Goal: Task Accomplishment & Management: Manage account settings

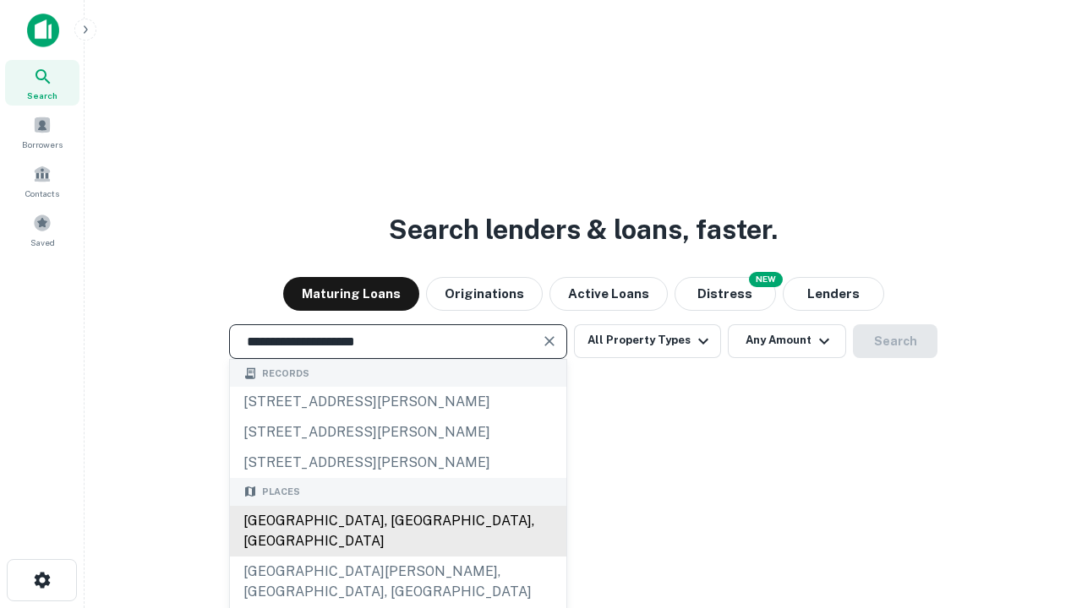
click at [397, 557] on div "[GEOGRAPHIC_DATA], [GEOGRAPHIC_DATA], [GEOGRAPHIC_DATA]" at bounding box center [398, 531] width 336 height 51
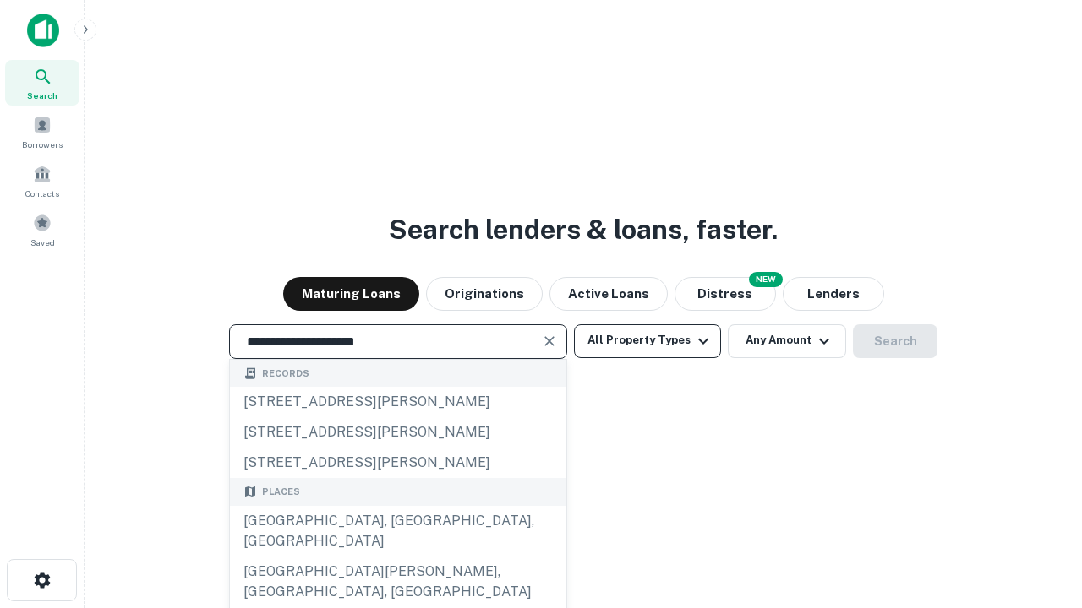
type input "**********"
click at [647, 341] on button "All Property Types" at bounding box center [647, 341] width 147 height 34
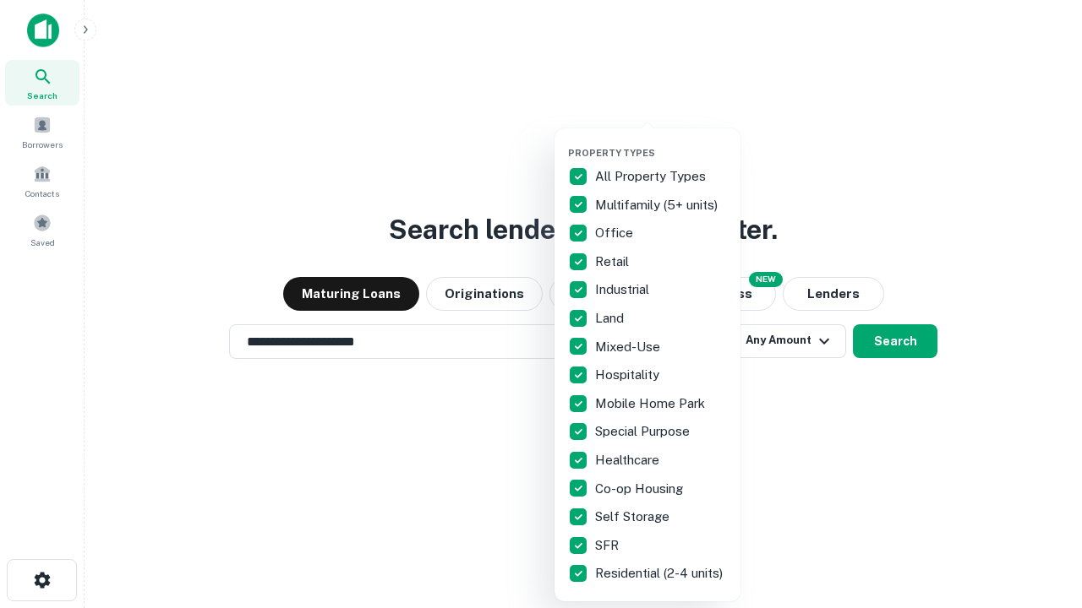
click at [661, 142] on button "button" at bounding box center [661, 142] width 186 height 1
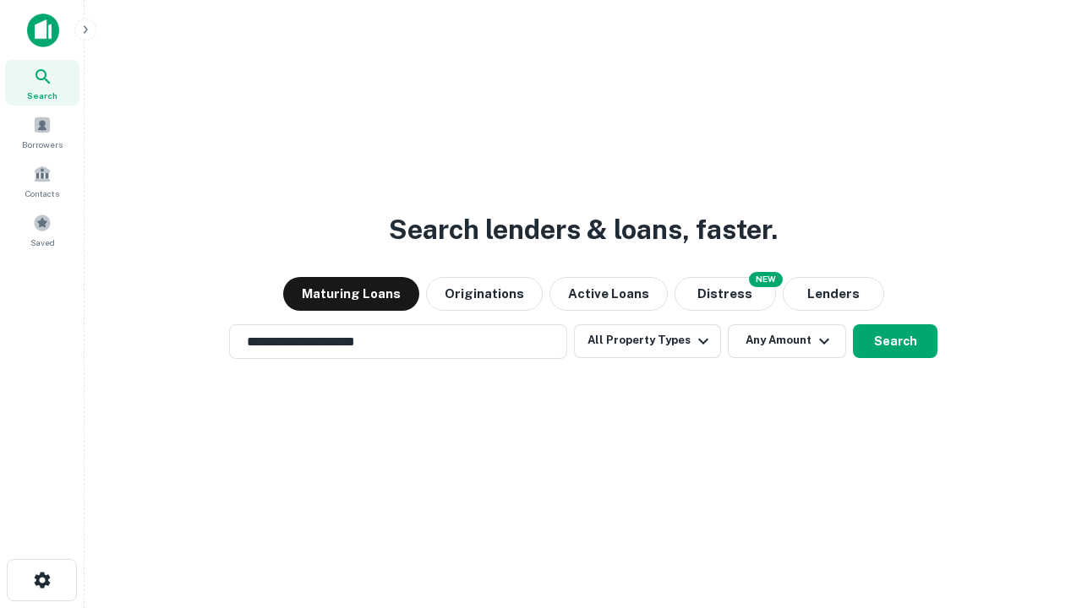
scroll to position [26, 0]
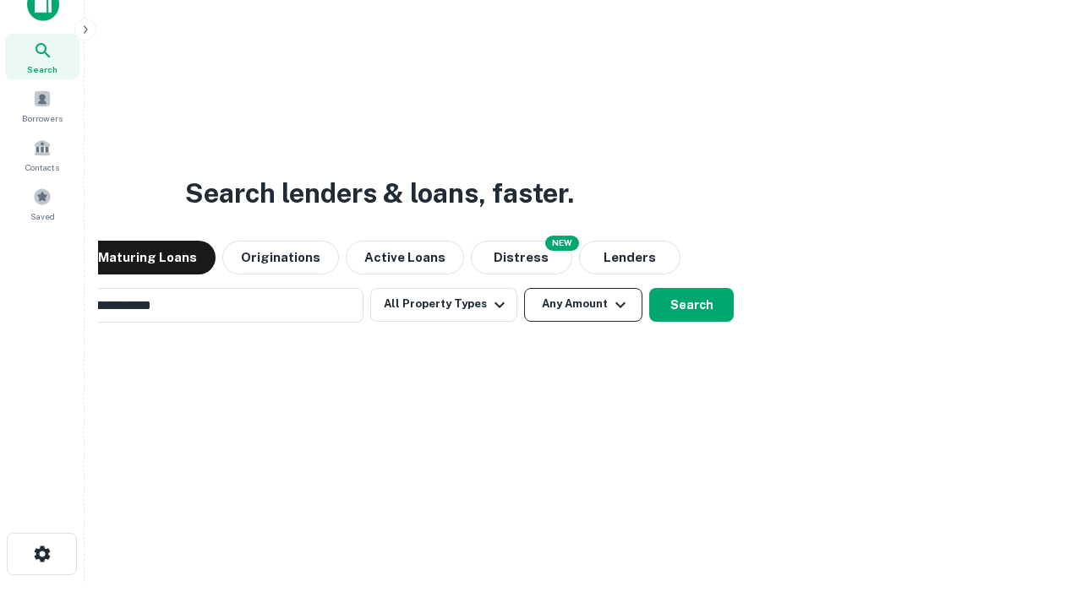
click at [524, 288] on button "Any Amount" at bounding box center [583, 305] width 118 height 34
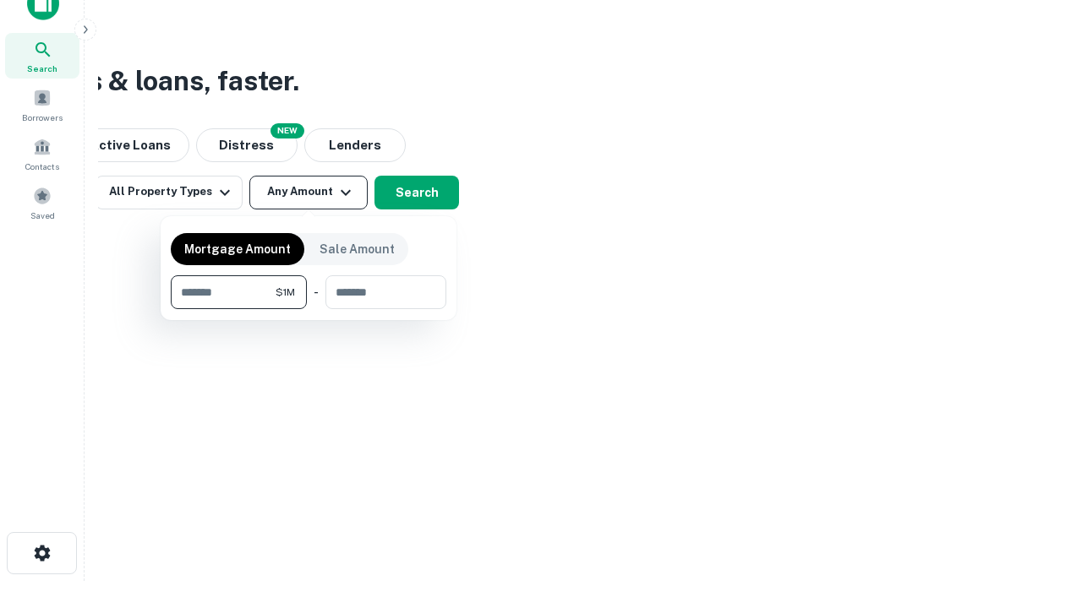
type input "*******"
click at [308, 309] on button "button" at bounding box center [308, 309] width 275 height 1
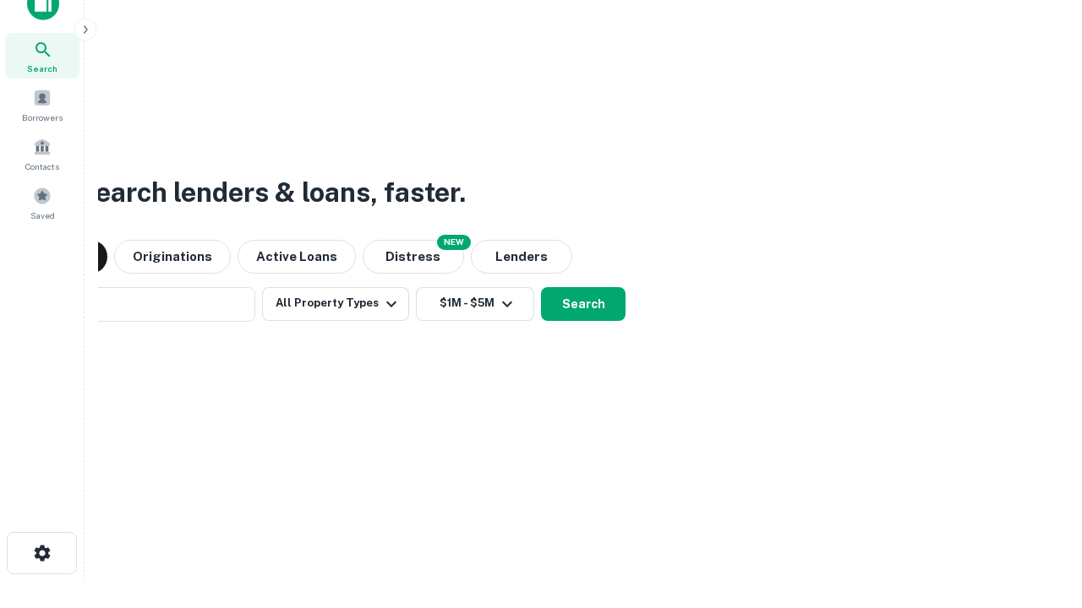
scroll to position [26, 0]
click at [541, 288] on button "Search" at bounding box center [583, 305] width 84 height 34
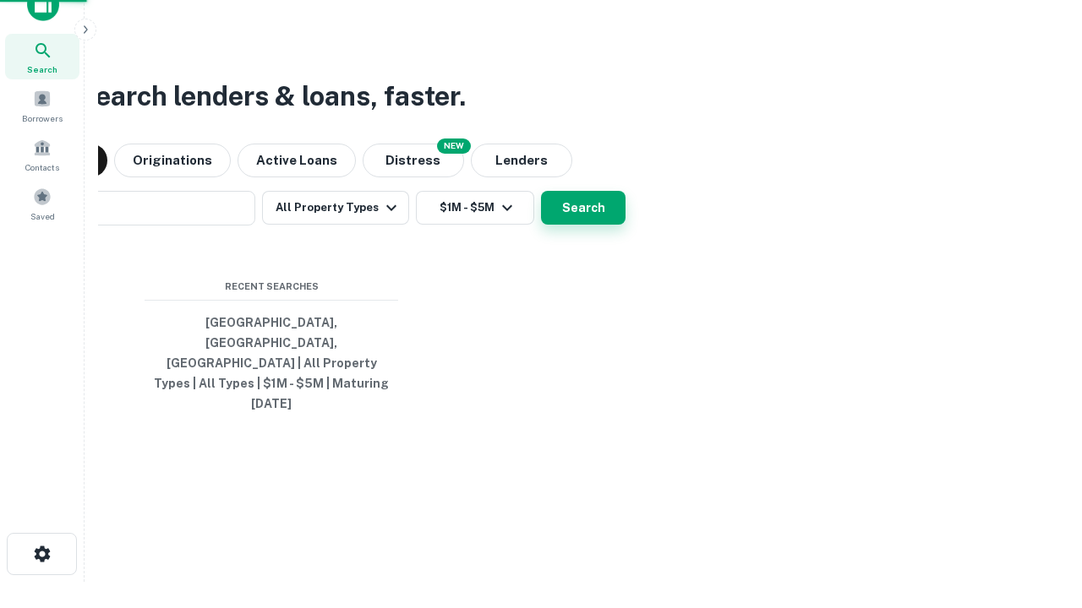
scroll to position [27, 0]
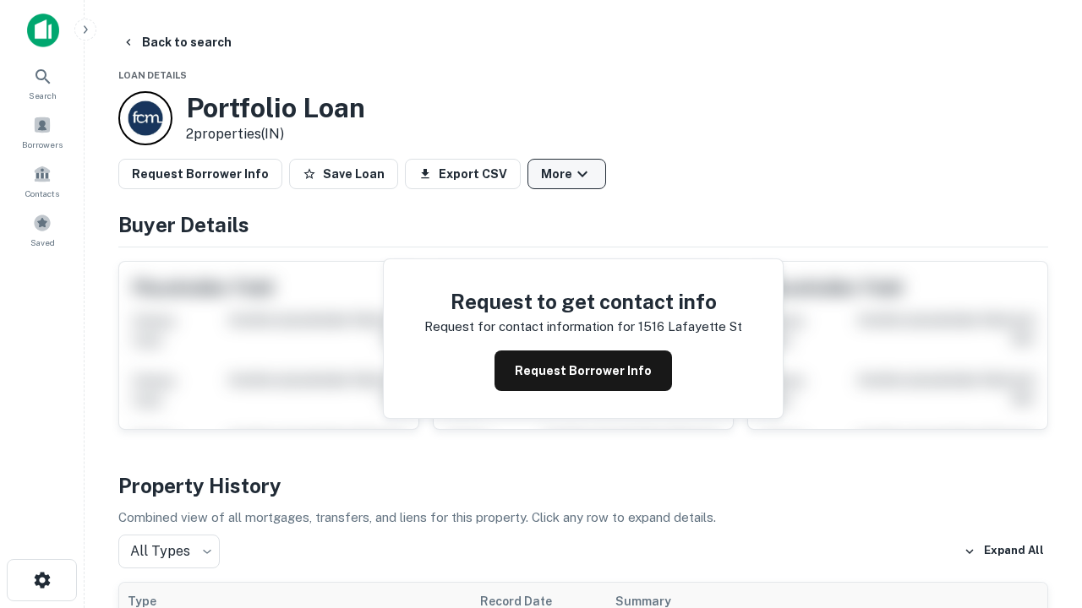
click at [566, 174] on button "More" at bounding box center [566, 174] width 79 height 30
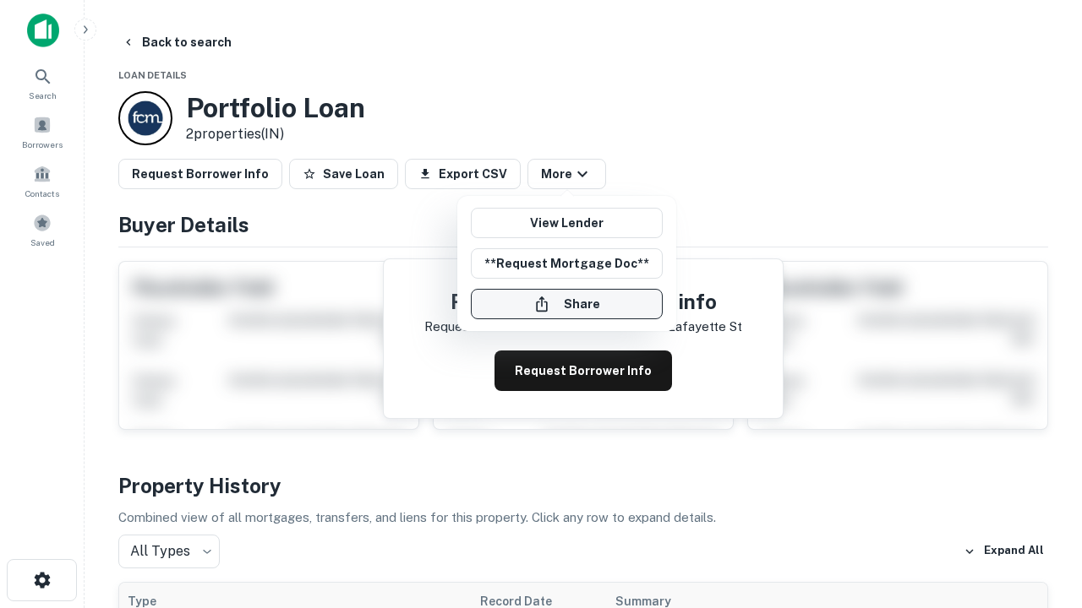
click at [566, 304] on button "Share" at bounding box center [567, 304] width 192 height 30
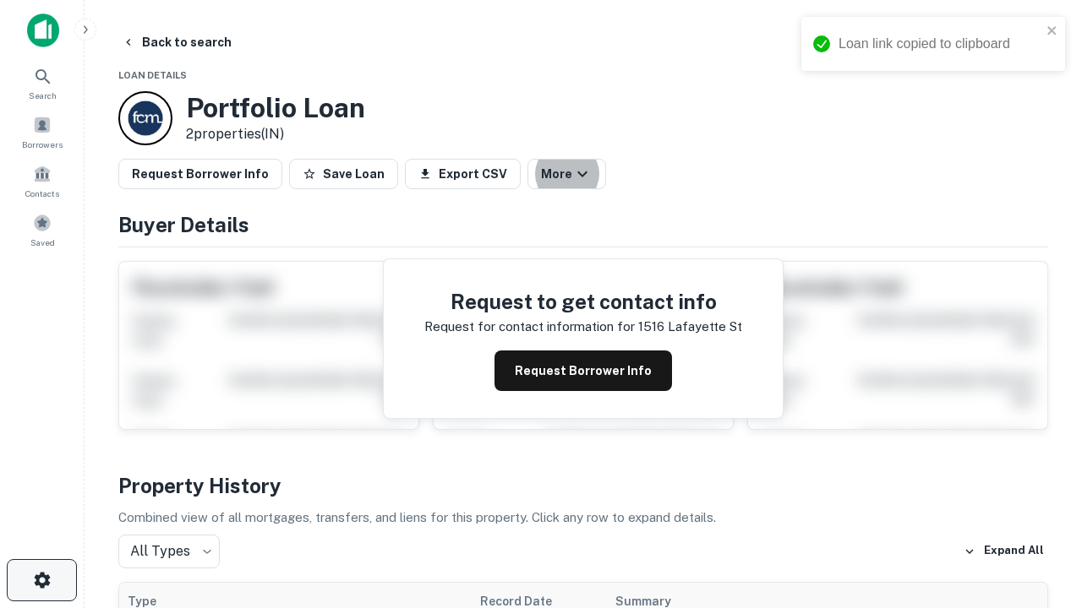
click at [41, 580] on icon "button" at bounding box center [42, 580] width 20 height 20
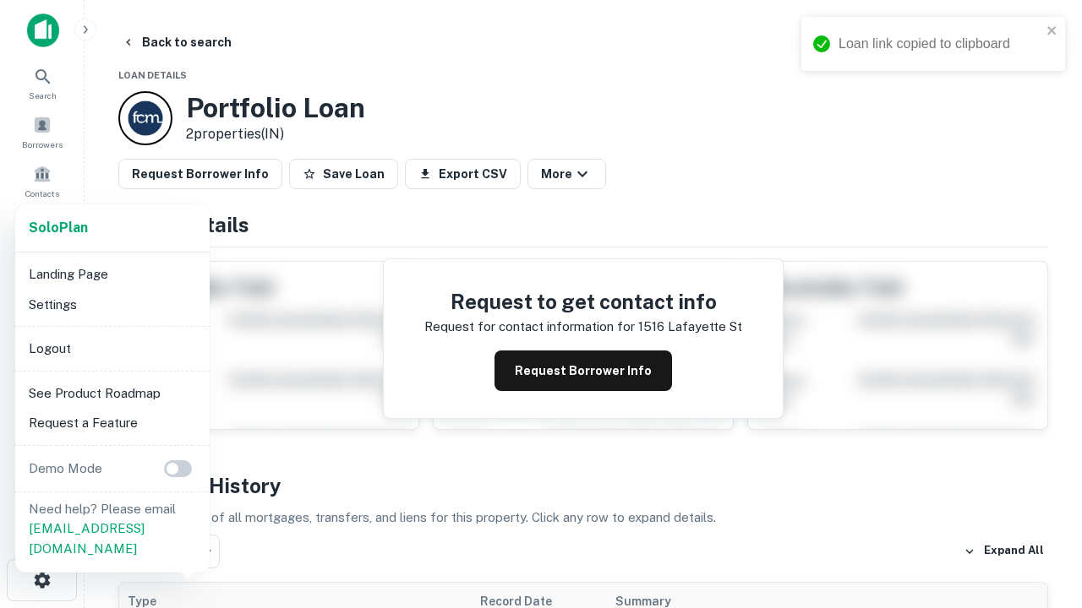
click at [112, 348] on li "Logout" at bounding box center [112, 349] width 181 height 30
